Goal: Understand process/instructions

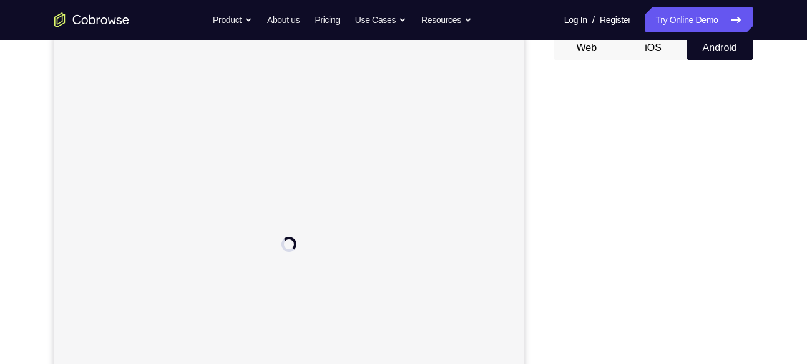
scroll to position [126, 0]
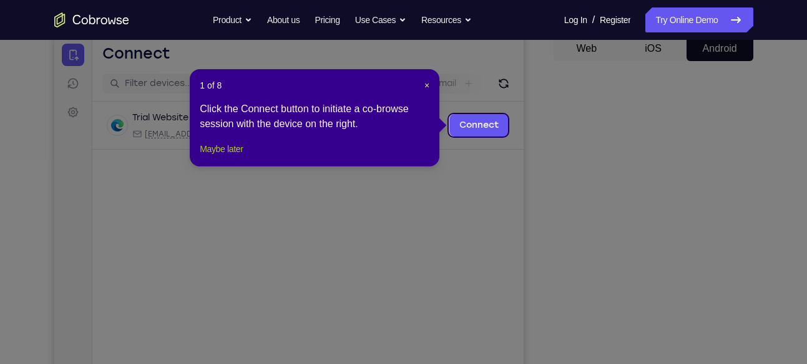
click at [224, 156] on button "Maybe later" at bounding box center [221, 149] width 43 height 15
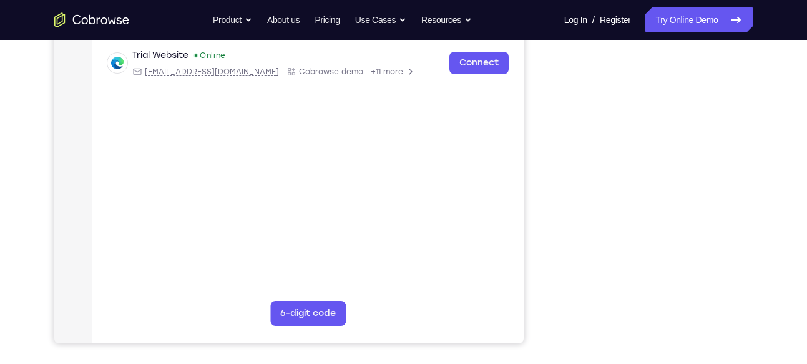
scroll to position [237, 0]
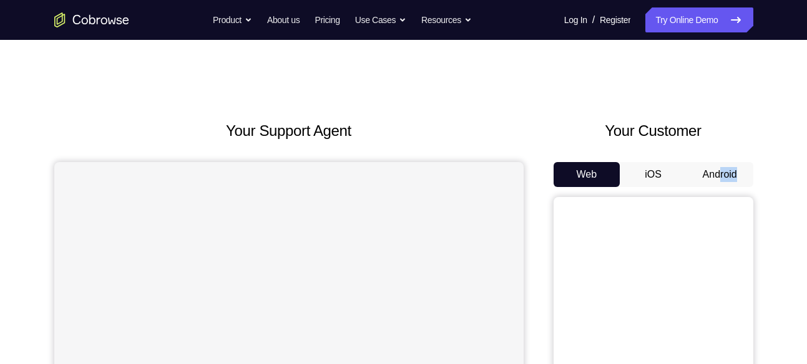
drag, startPoint x: 0, startPoint y: 0, endPoint x: 719, endPoint y: 179, distance: 741.4
click at [719, 179] on button "Android" at bounding box center [719, 174] width 67 height 25
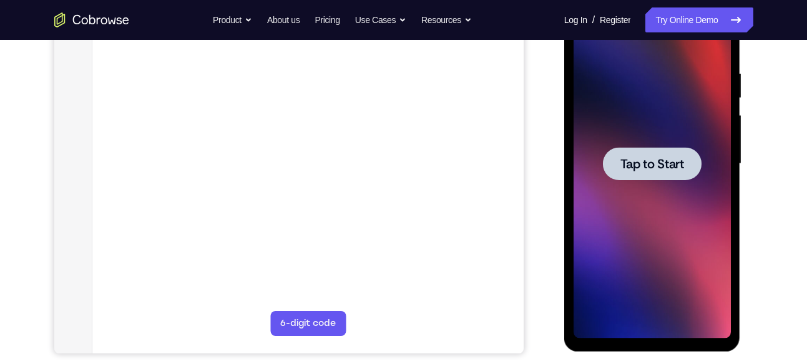
click at [684, 186] on div at bounding box center [651, 163] width 157 height 349
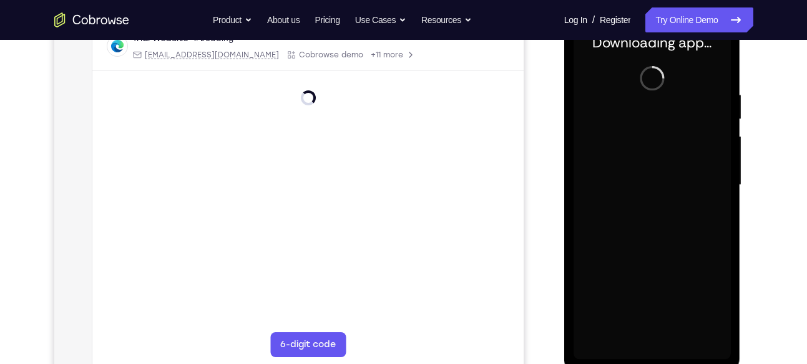
scroll to position [205, 0]
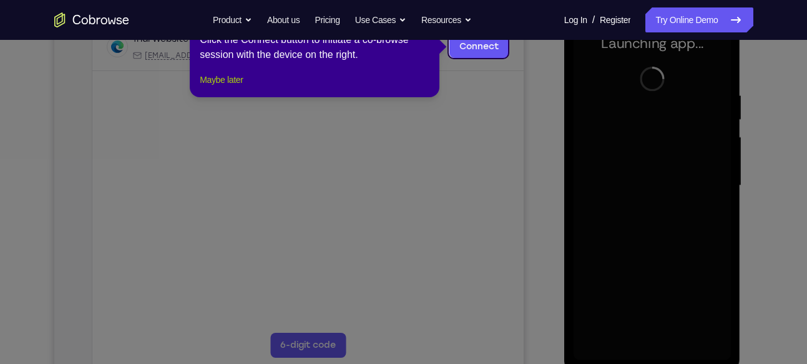
drag, startPoint x: 227, startPoint y: 104, endPoint x: 238, endPoint y: 88, distance: 19.4
click at [238, 88] on div "1 of 8 × Click the Connect button to initiate a co-browse session with the devi…" at bounding box center [315, 48] width 250 height 97
click at [238, 87] on button "Maybe later" at bounding box center [221, 79] width 43 height 15
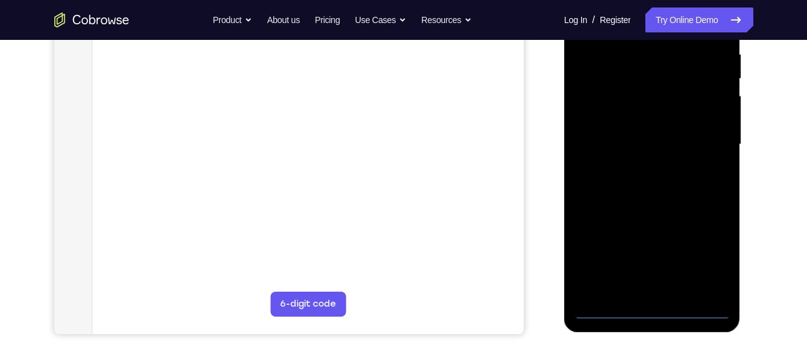
scroll to position [246, 0]
click at [651, 301] on div at bounding box center [651, 143] width 157 height 349
drag, startPoint x: 651, startPoint y: 259, endPoint x: 651, endPoint y: 301, distance: 41.8
click at [651, 301] on div at bounding box center [651, 143] width 157 height 349
click at [658, 315] on div at bounding box center [651, 143] width 157 height 349
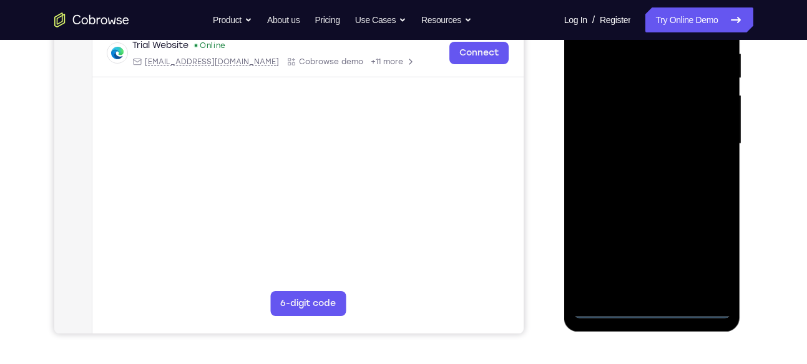
click at [713, 253] on div at bounding box center [651, 143] width 157 height 349
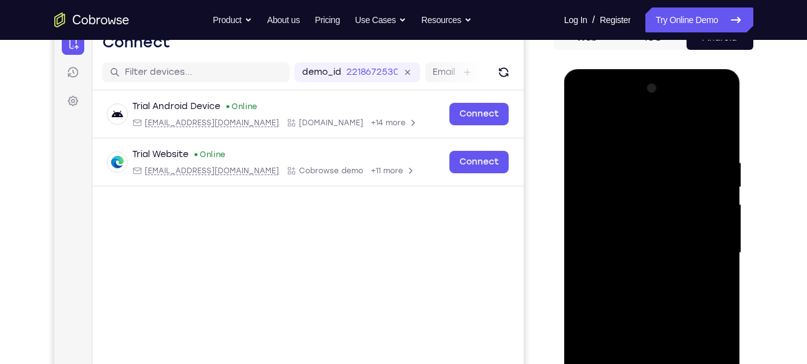
scroll to position [137, 0]
click at [639, 138] on div at bounding box center [651, 253] width 157 height 349
click at [707, 258] on div at bounding box center [651, 253] width 157 height 349
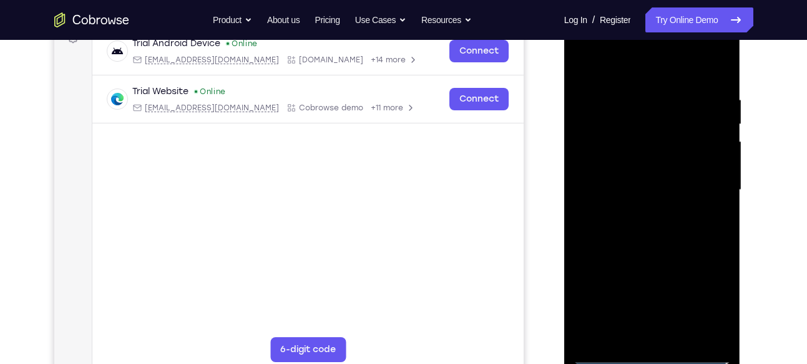
scroll to position [204, 0]
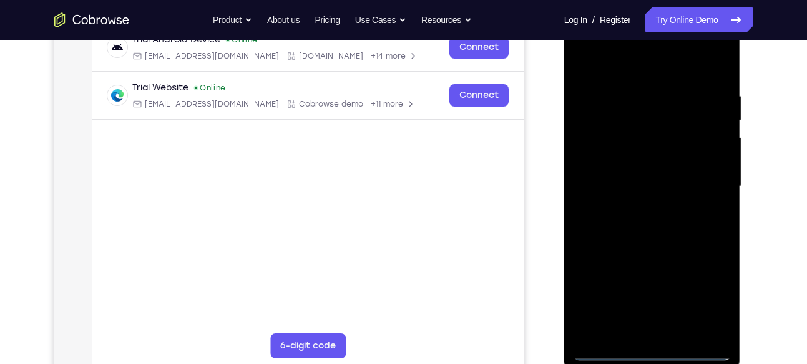
click at [638, 207] on div at bounding box center [651, 186] width 157 height 349
click at [645, 248] on div at bounding box center [651, 186] width 157 height 349
click at [634, 119] on div at bounding box center [651, 186] width 157 height 349
click at [705, 156] on div at bounding box center [651, 186] width 157 height 349
click at [610, 137] on div at bounding box center [651, 186] width 157 height 349
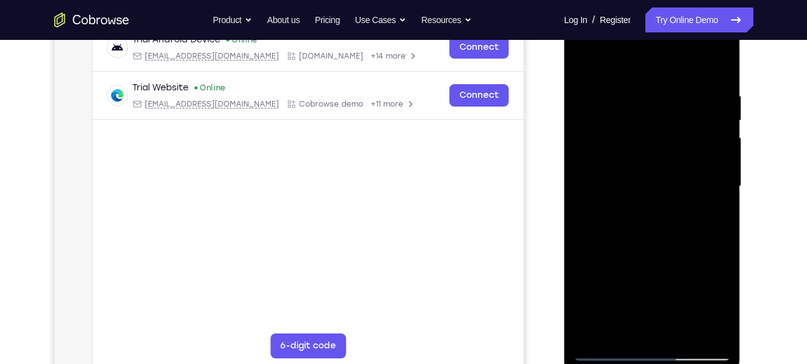
click at [605, 156] on div at bounding box center [651, 186] width 157 height 349
click at [668, 241] on div at bounding box center [651, 186] width 157 height 349
click at [683, 328] on div at bounding box center [651, 186] width 157 height 349
click at [622, 251] on div at bounding box center [651, 186] width 157 height 349
click at [590, 64] on div at bounding box center [651, 186] width 157 height 349
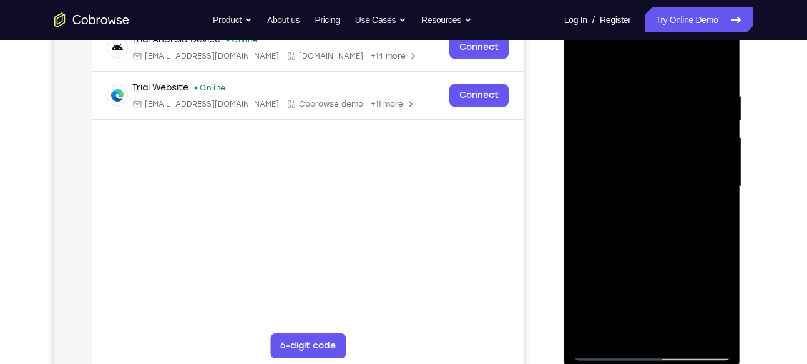
click at [721, 65] on div at bounding box center [651, 186] width 157 height 349
click at [585, 59] on div at bounding box center [651, 186] width 157 height 349
click at [626, 86] on div at bounding box center [651, 186] width 157 height 349
click at [716, 65] on div at bounding box center [651, 186] width 157 height 349
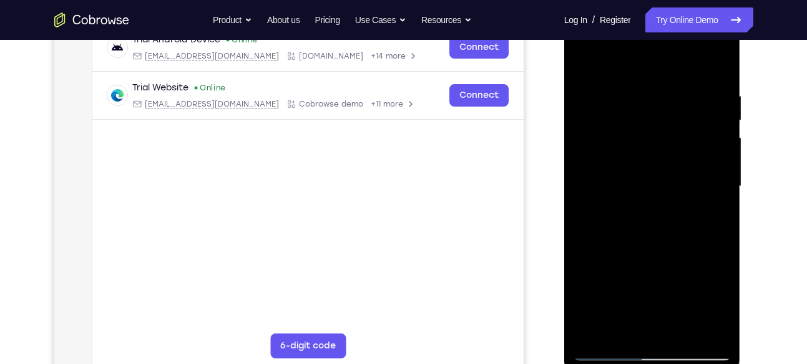
click at [664, 131] on div at bounding box center [651, 186] width 157 height 349
drag, startPoint x: 681, startPoint y: 89, endPoint x: 619, endPoint y: 98, distance: 62.5
click at [619, 98] on div at bounding box center [651, 186] width 157 height 349
drag, startPoint x: 711, startPoint y: 96, endPoint x: 633, endPoint y: 99, distance: 78.7
click at [633, 99] on div at bounding box center [651, 186] width 157 height 349
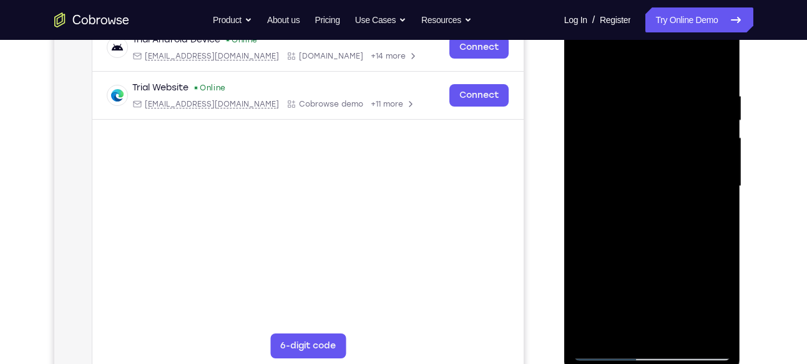
drag, startPoint x: 628, startPoint y: 84, endPoint x: 573, endPoint y: 90, distance: 55.3
click at [573, 90] on div at bounding box center [651, 186] width 157 height 349
drag, startPoint x: 717, startPoint y: 77, endPoint x: 607, endPoint y: 87, distance: 110.3
click at [607, 87] on div at bounding box center [651, 186] width 157 height 349
drag, startPoint x: 668, startPoint y: 90, endPoint x: 604, endPoint y: 92, distance: 63.7
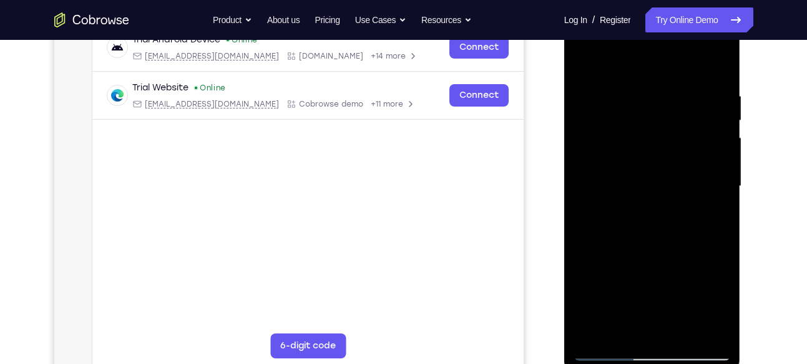
click at [604, 92] on div at bounding box center [651, 186] width 157 height 349
drag, startPoint x: 711, startPoint y: 111, endPoint x: 630, endPoint y: 122, distance: 82.4
click at [630, 122] on div at bounding box center [651, 186] width 157 height 349
drag, startPoint x: 630, startPoint y: 82, endPoint x: 593, endPoint y: 84, distance: 37.5
click at [593, 84] on div at bounding box center [651, 186] width 157 height 349
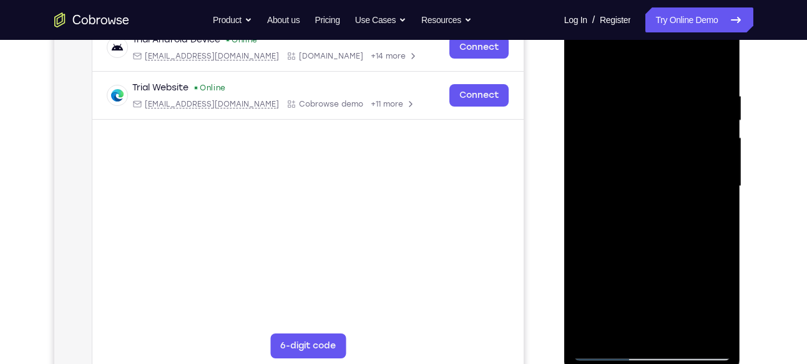
click at [706, 329] on div at bounding box center [651, 186] width 157 height 349
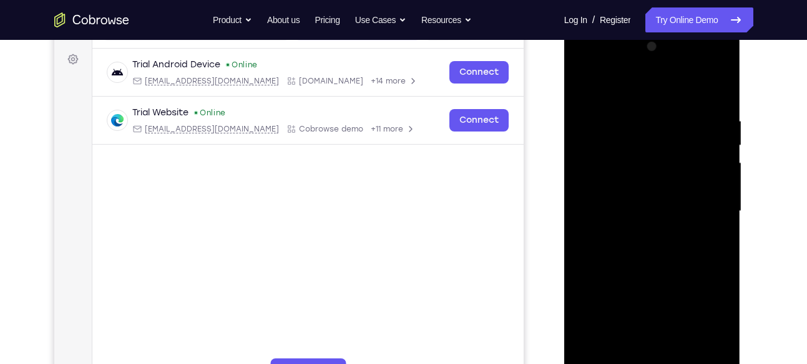
scroll to position [178, 0]
drag, startPoint x: 632, startPoint y: 271, endPoint x: 662, endPoint y: 151, distance: 123.5
click at [662, 151] on div at bounding box center [651, 212] width 157 height 349
click at [614, 257] on div at bounding box center [651, 212] width 157 height 349
drag, startPoint x: 666, startPoint y: 161, endPoint x: 660, endPoint y: 208, distance: 47.8
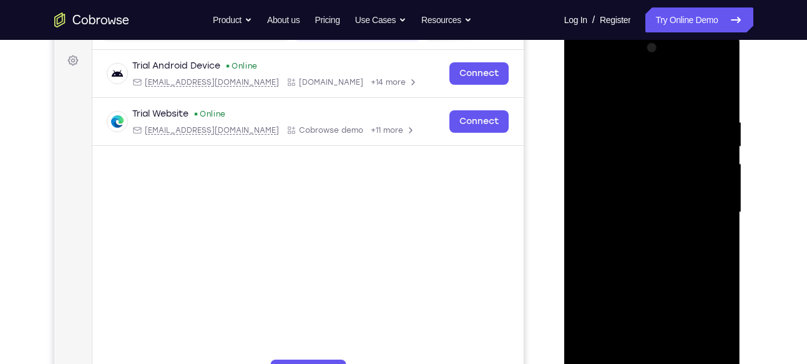
click at [660, 208] on div at bounding box center [651, 212] width 157 height 349
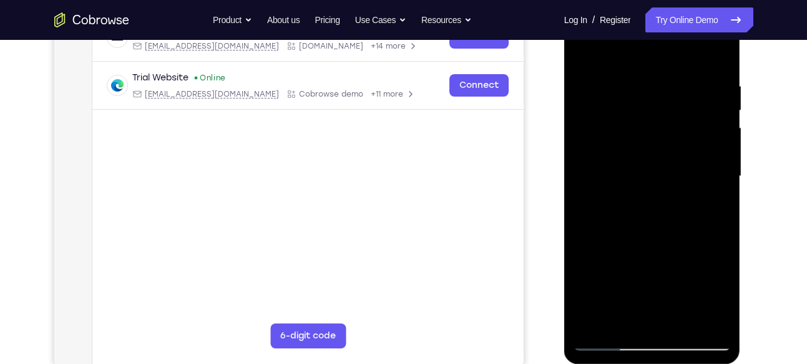
scroll to position [215, 0]
click at [718, 163] on div at bounding box center [651, 175] width 157 height 349
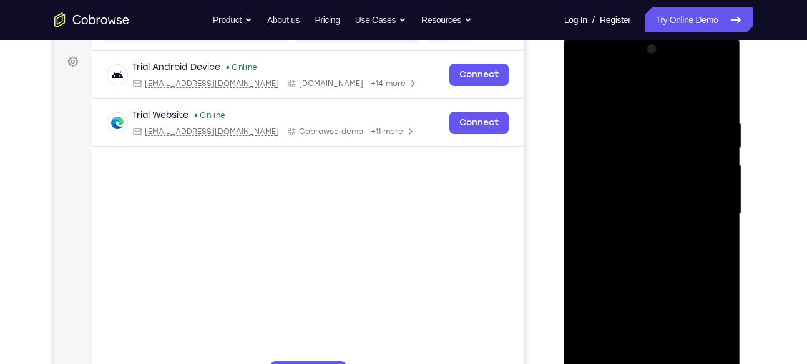
scroll to position [175, 0]
click at [718, 204] on div at bounding box center [651, 215] width 157 height 349
click at [577, 198] on div at bounding box center [651, 215] width 157 height 349
click at [582, 86] on div at bounding box center [651, 215] width 157 height 349
drag, startPoint x: 651, startPoint y: 243, endPoint x: 673, endPoint y: 144, distance: 102.2
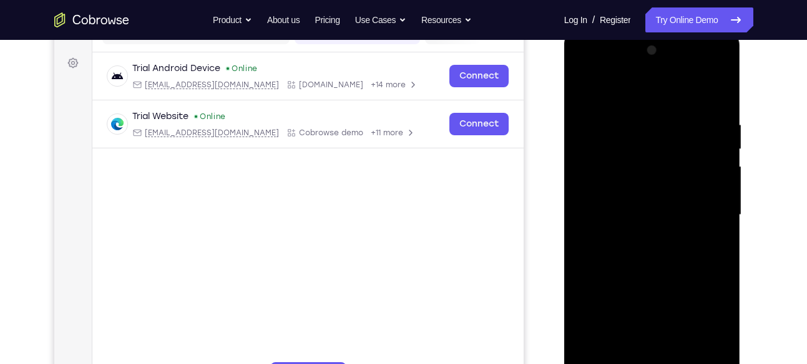
click at [673, 144] on div at bounding box center [651, 215] width 157 height 349
click at [602, 222] on div at bounding box center [651, 215] width 157 height 349
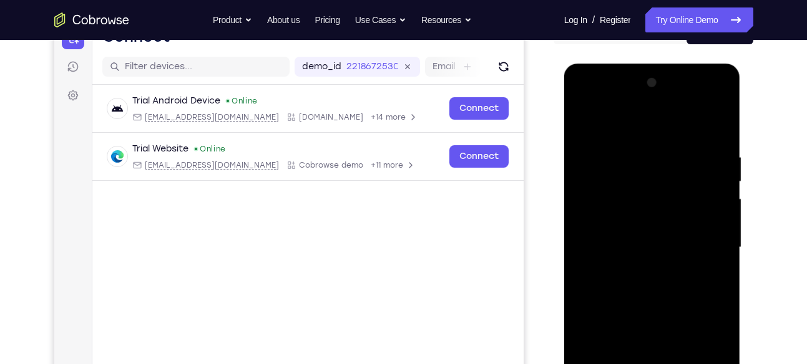
scroll to position [142, 0]
drag, startPoint x: 658, startPoint y: 228, endPoint x: 653, endPoint y: 249, distance: 21.9
click at [653, 249] on div at bounding box center [651, 248] width 157 height 349
click at [725, 230] on div at bounding box center [651, 248] width 157 height 349
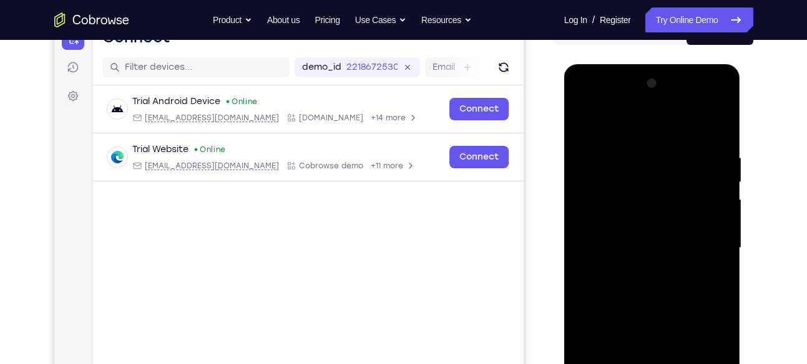
click at [588, 233] on div at bounding box center [651, 248] width 157 height 349
click at [582, 231] on div at bounding box center [651, 248] width 157 height 349
click at [720, 232] on div at bounding box center [651, 248] width 157 height 349
click at [590, 121] on div at bounding box center [651, 248] width 157 height 349
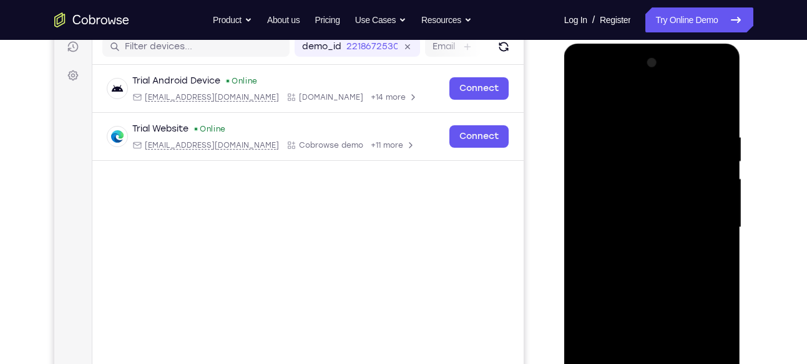
scroll to position [166, 0]
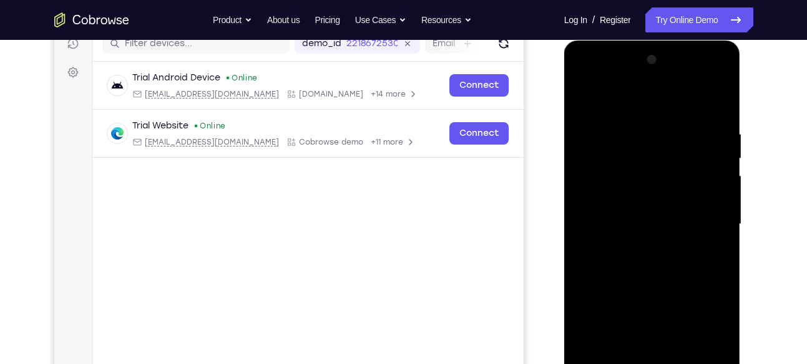
click at [661, 302] on div at bounding box center [651, 224] width 157 height 349
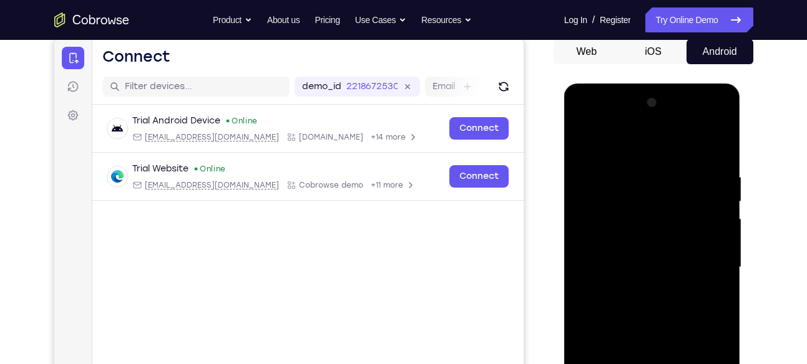
scroll to position [122, 0]
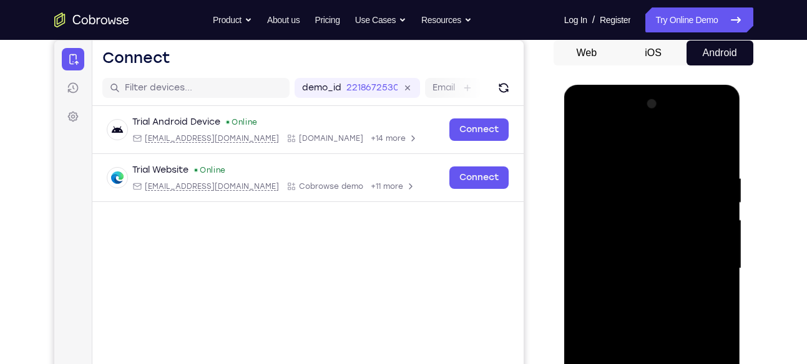
click at [583, 142] on div at bounding box center [651, 268] width 157 height 349
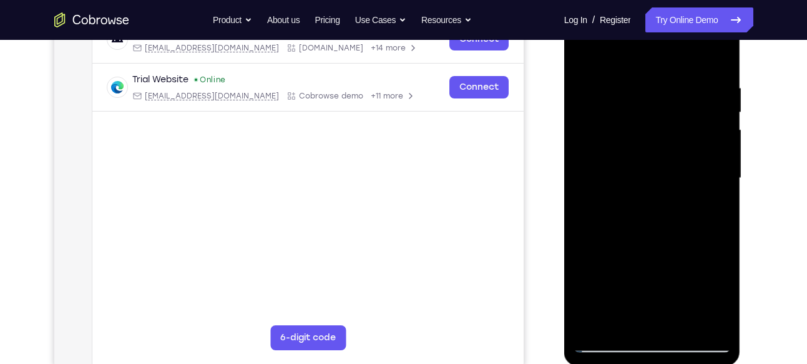
scroll to position [213, 0]
click at [590, 330] on div at bounding box center [651, 176] width 157 height 349
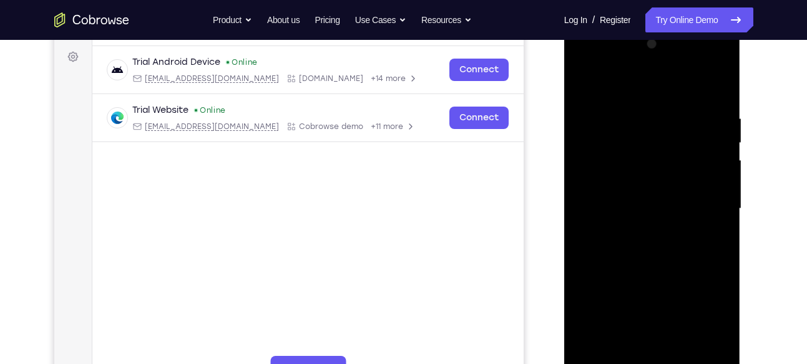
scroll to position [181, 0]
drag, startPoint x: 634, startPoint y: 120, endPoint x: 614, endPoint y: 314, distance: 195.7
click at [614, 314] on div at bounding box center [651, 209] width 157 height 349
click at [633, 116] on div at bounding box center [651, 209] width 157 height 349
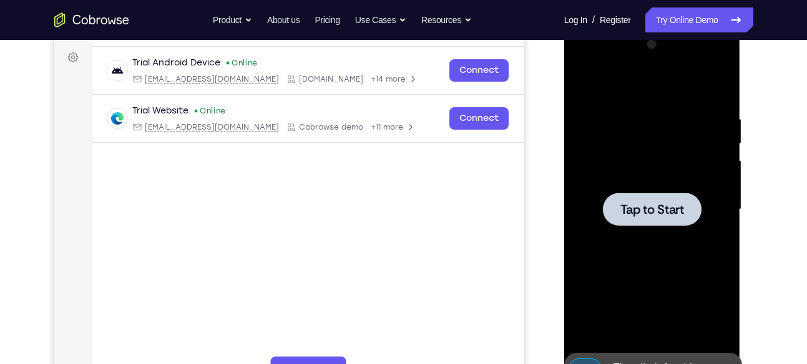
click at [633, 26] on div "Tap to Start" at bounding box center [652, 26] width 177 height 0
